Goal: Navigation & Orientation: Find specific page/section

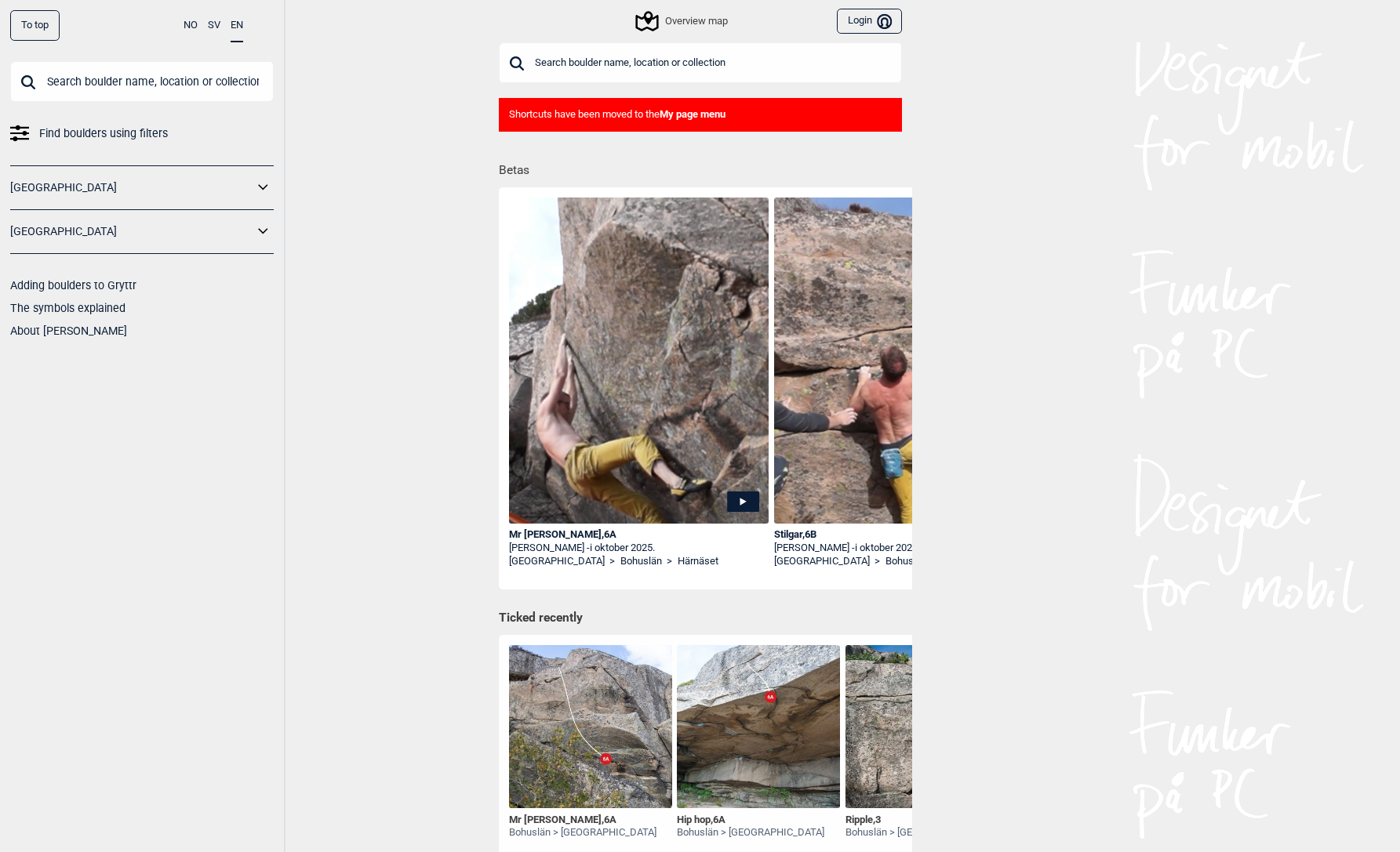
click at [857, 20] on button "Login Bruker" at bounding box center [868, 21] width 64 height 26
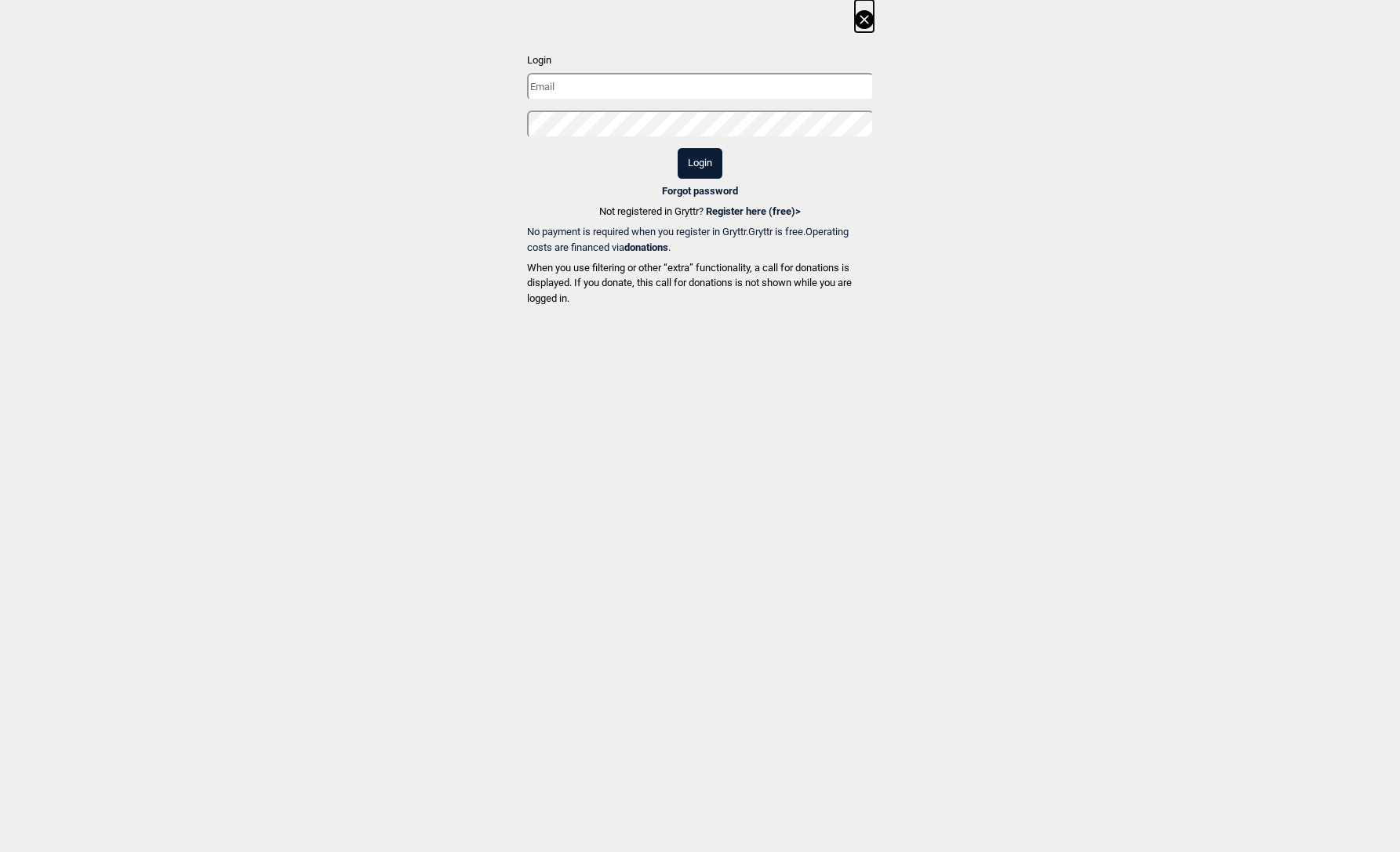
type input "[EMAIL_ADDRESS][DOMAIN_NAME]"
click at [708, 176] on button "Login" at bounding box center [700, 164] width 44 height 31
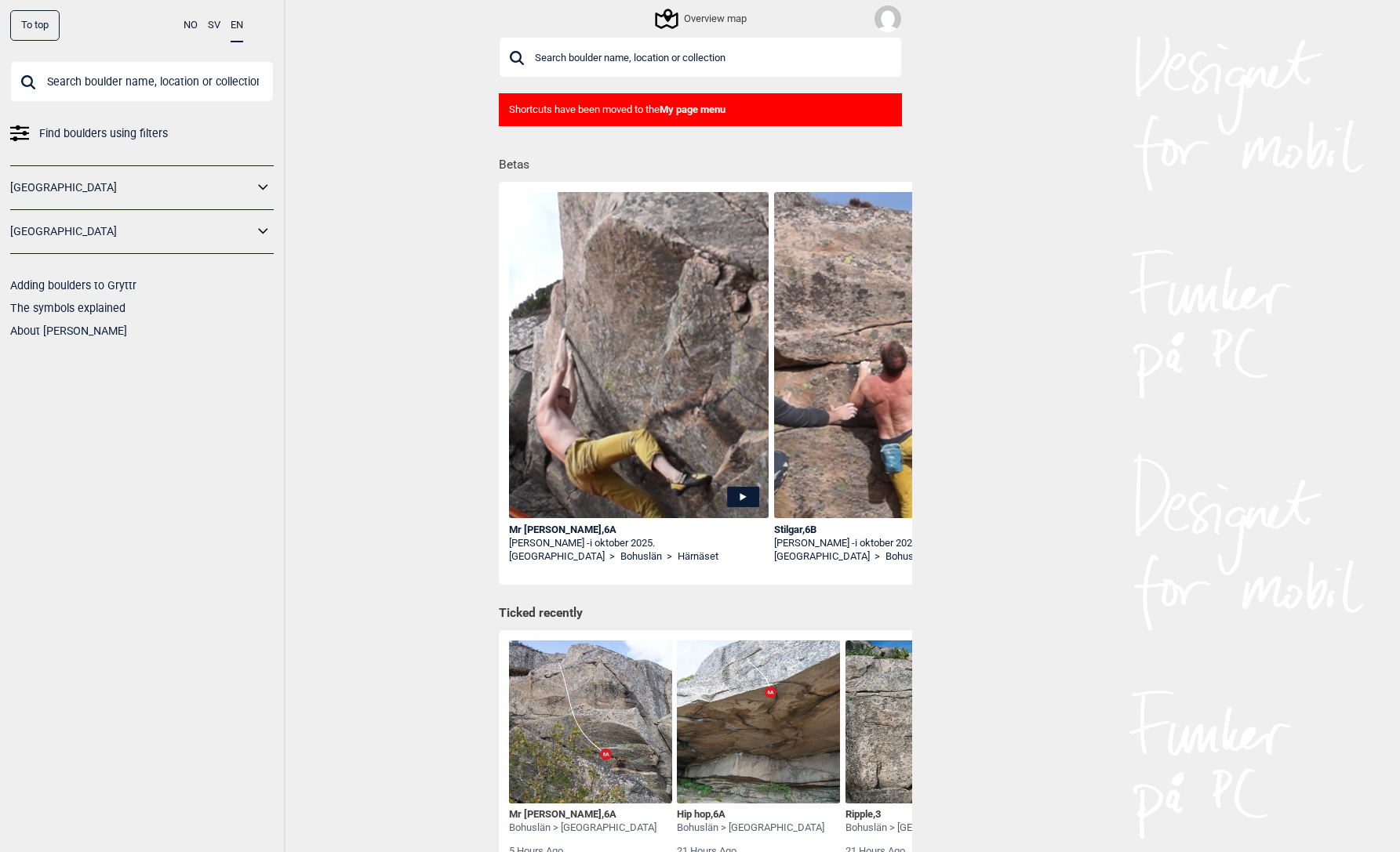
click at [696, 17] on div "Overview map" at bounding box center [701, 19] width 89 height 19
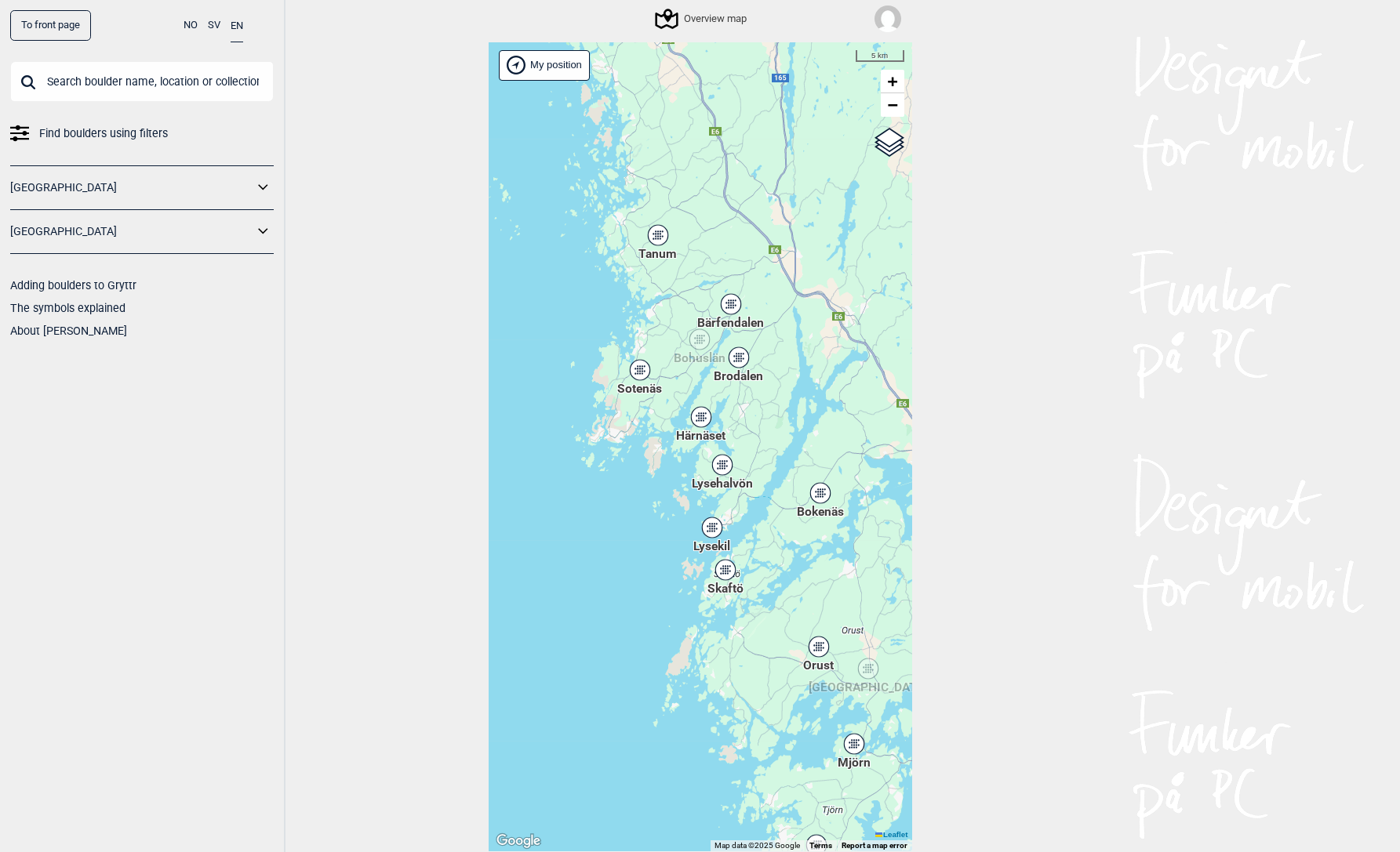
drag, startPoint x: 634, startPoint y: 406, endPoint x: 555, endPoint y: 438, distance: 85.2
click at [555, 438] on div "Hallingdal Stange [GEOGRAPHIC_DATA] syd [GEOGRAPHIC_DATA] og omegn [GEOGRAPHIC_…" at bounding box center [700, 447] width 423 height 810
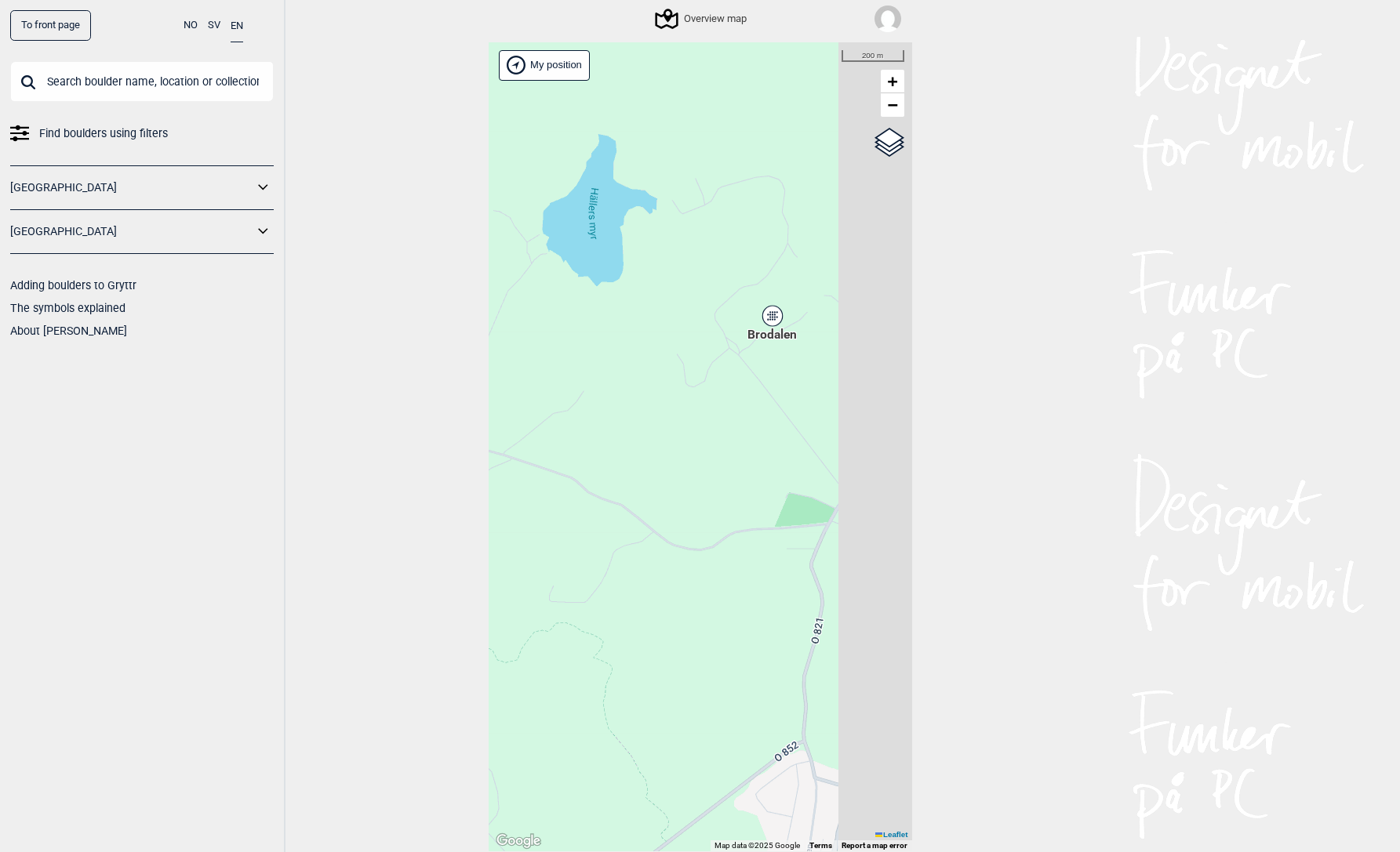
drag, startPoint x: 754, startPoint y: 419, endPoint x: 668, endPoint y: 416, distance: 86.1
click at [668, 416] on div "Hallingdal Stange [GEOGRAPHIC_DATA] syd [GEOGRAPHIC_DATA] og omegn [GEOGRAPHIC_…" at bounding box center [700, 447] width 423 height 810
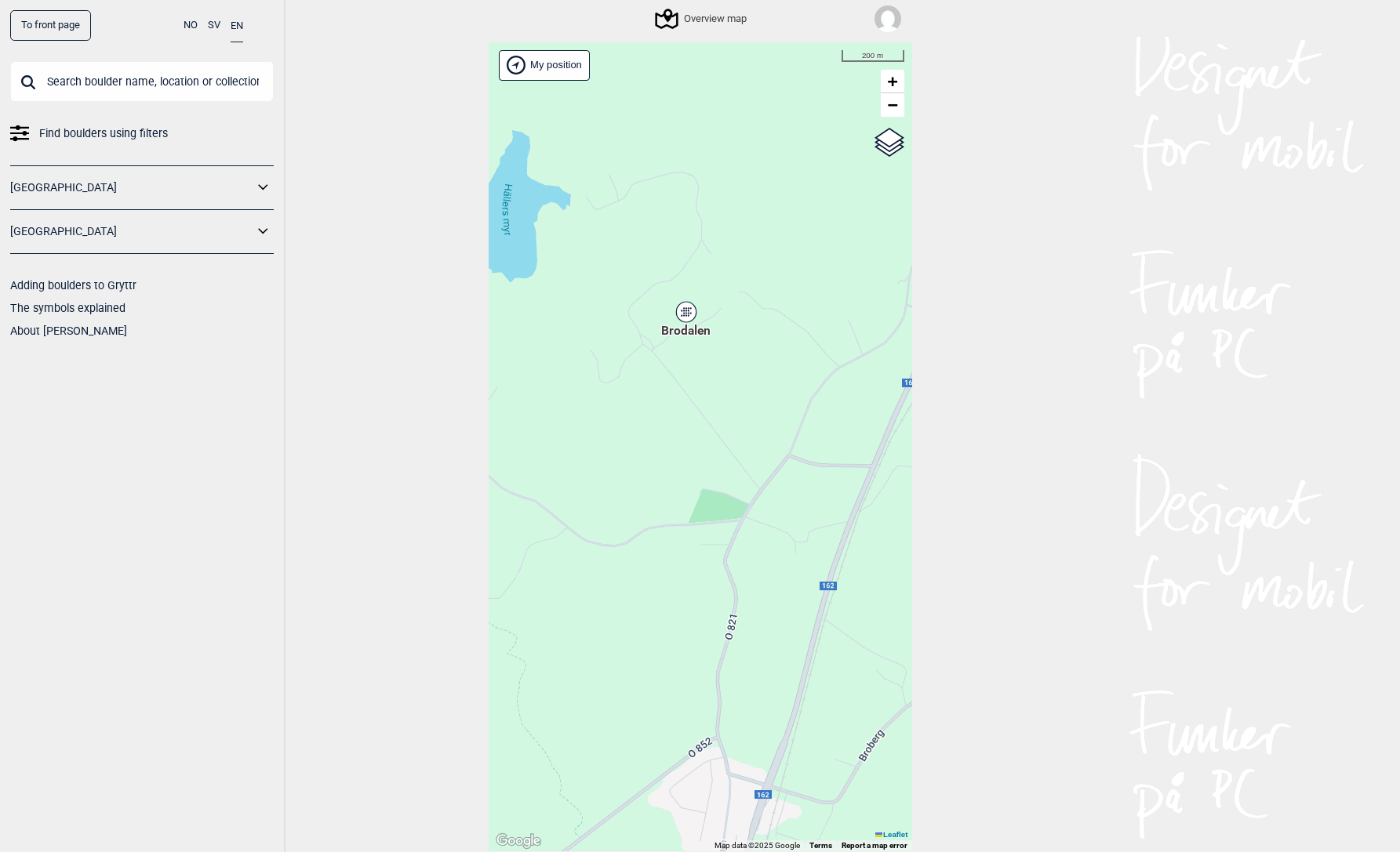
click at [677, 322] on span "Brodalen" at bounding box center [686, 322] width 49 height 0
